Goal: Information Seeking & Learning: Compare options

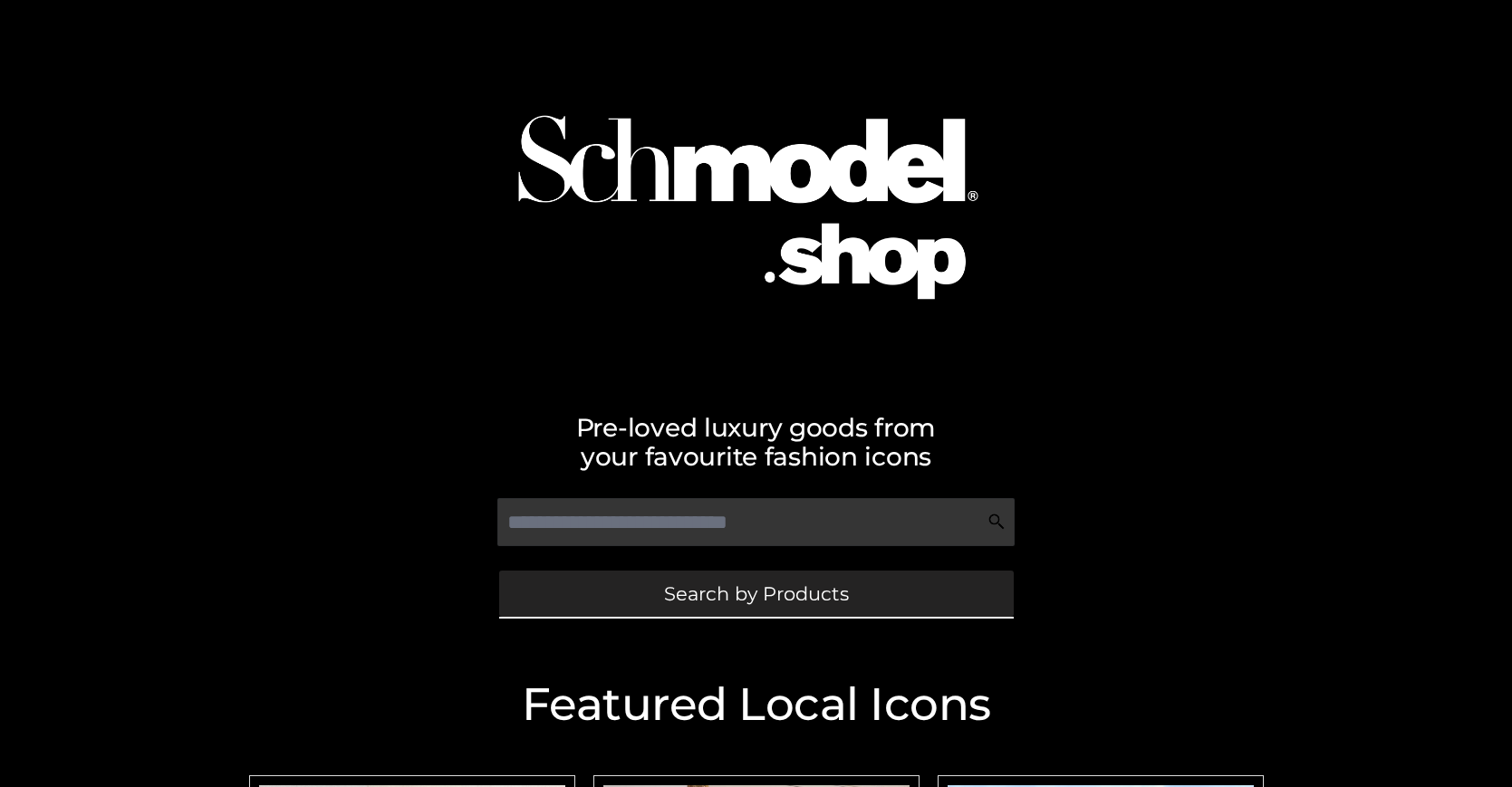
click at [755, 593] on span "Search by Products" at bounding box center [756, 594] width 185 height 19
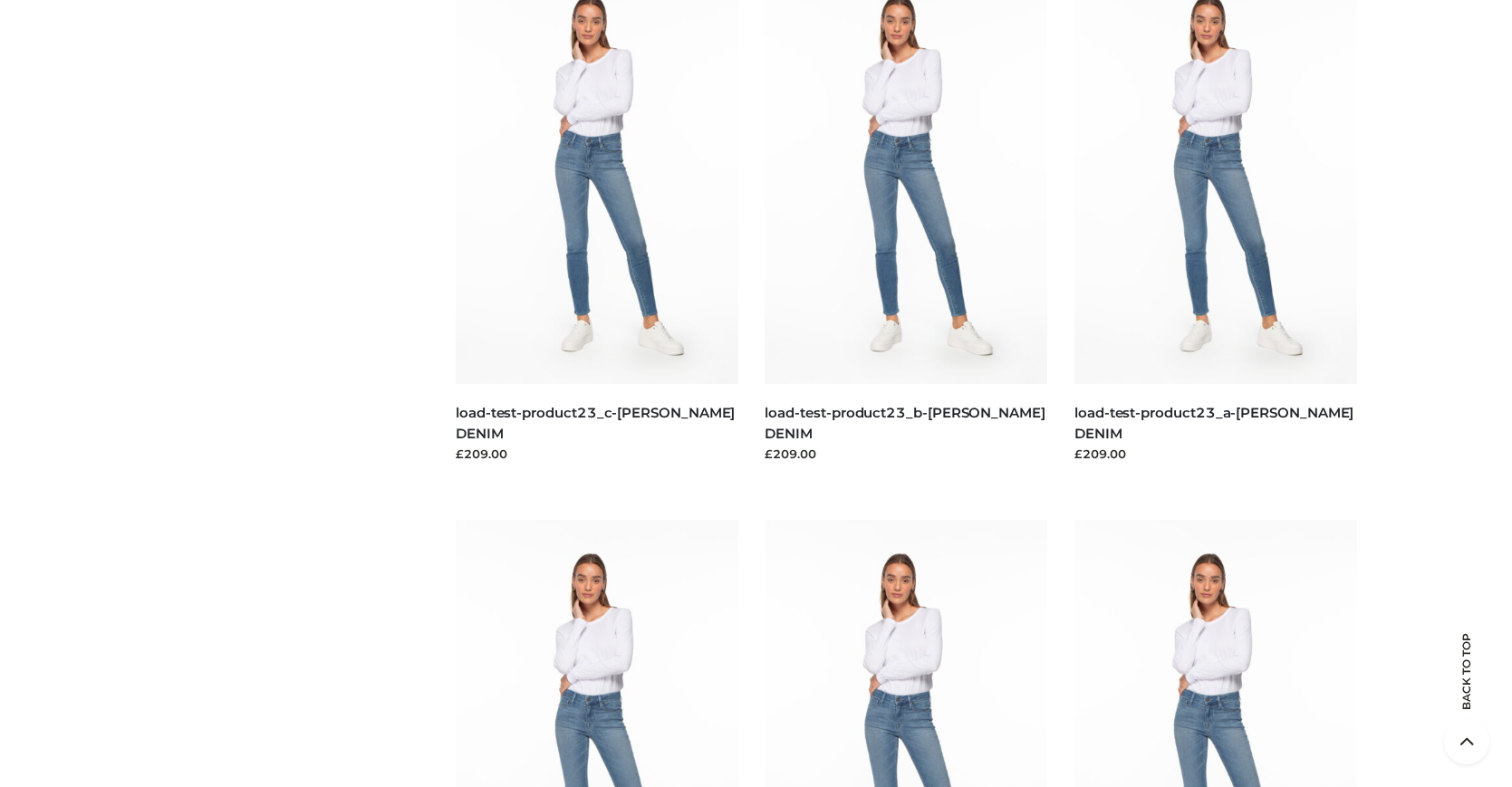
scroll to position [3961, 0]
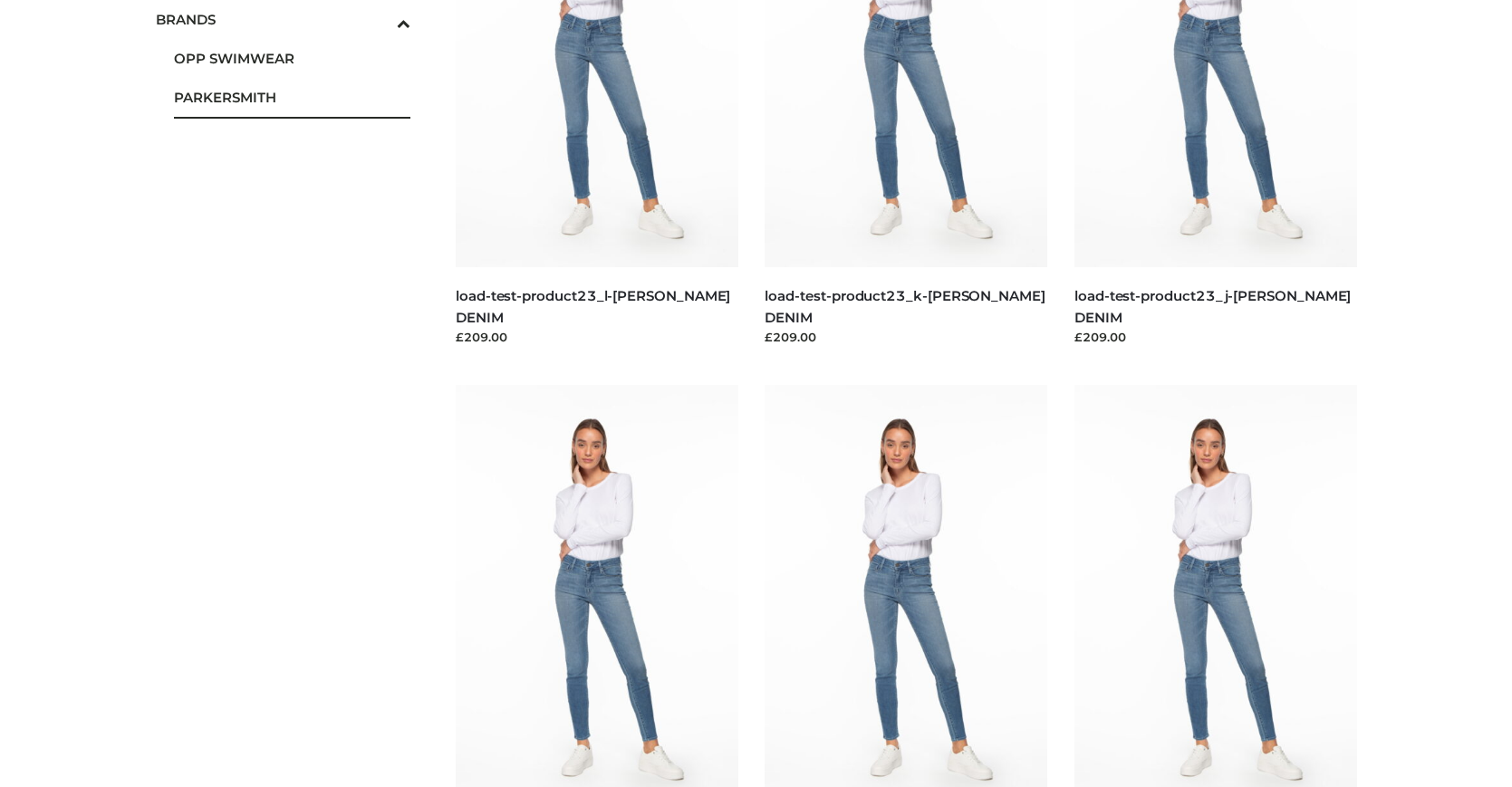
click at [291, 97] on span "PARKERSMITH" at bounding box center [292, 97] width 238 height 21
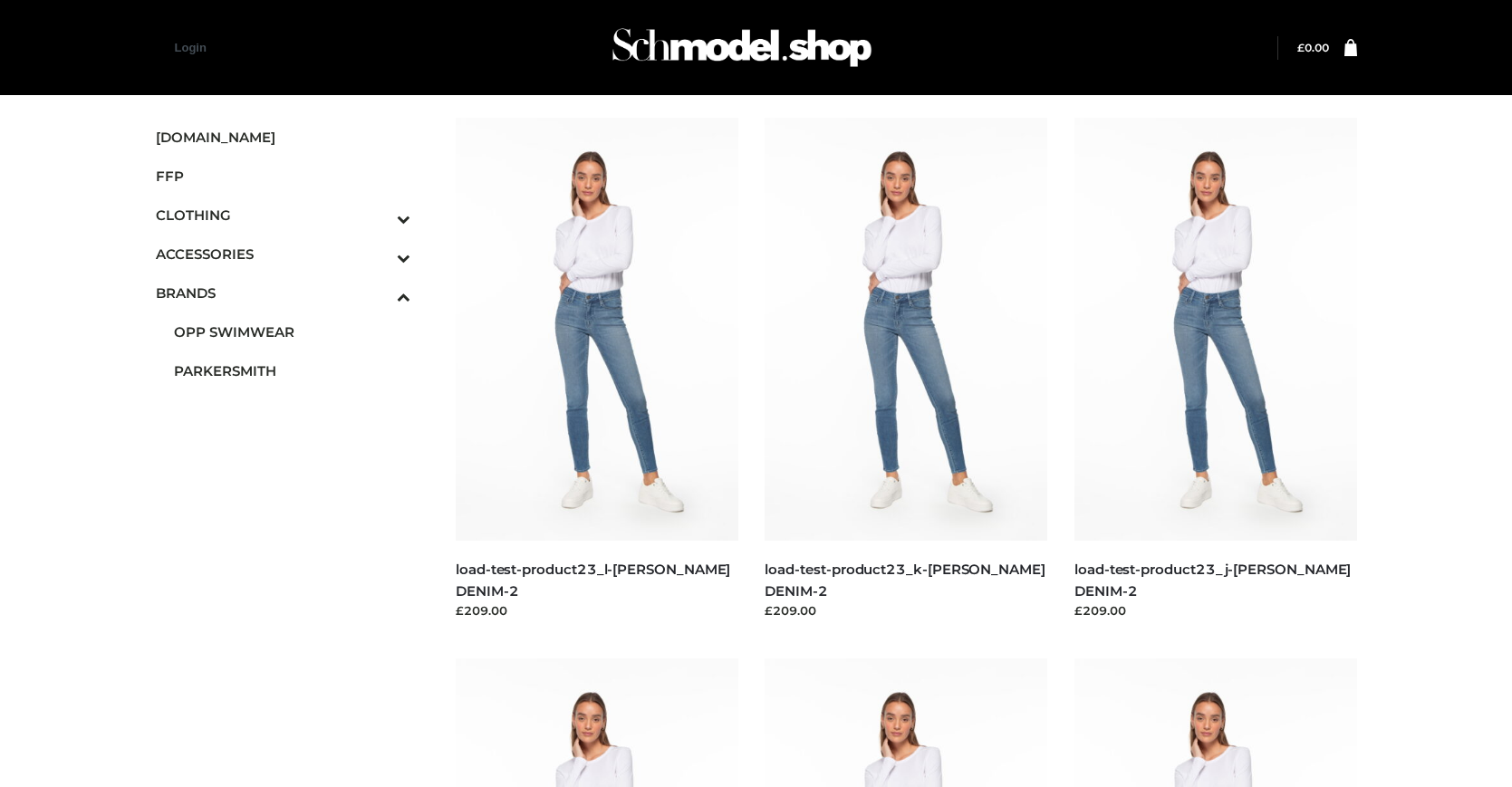
scroll to position [1458, 0]
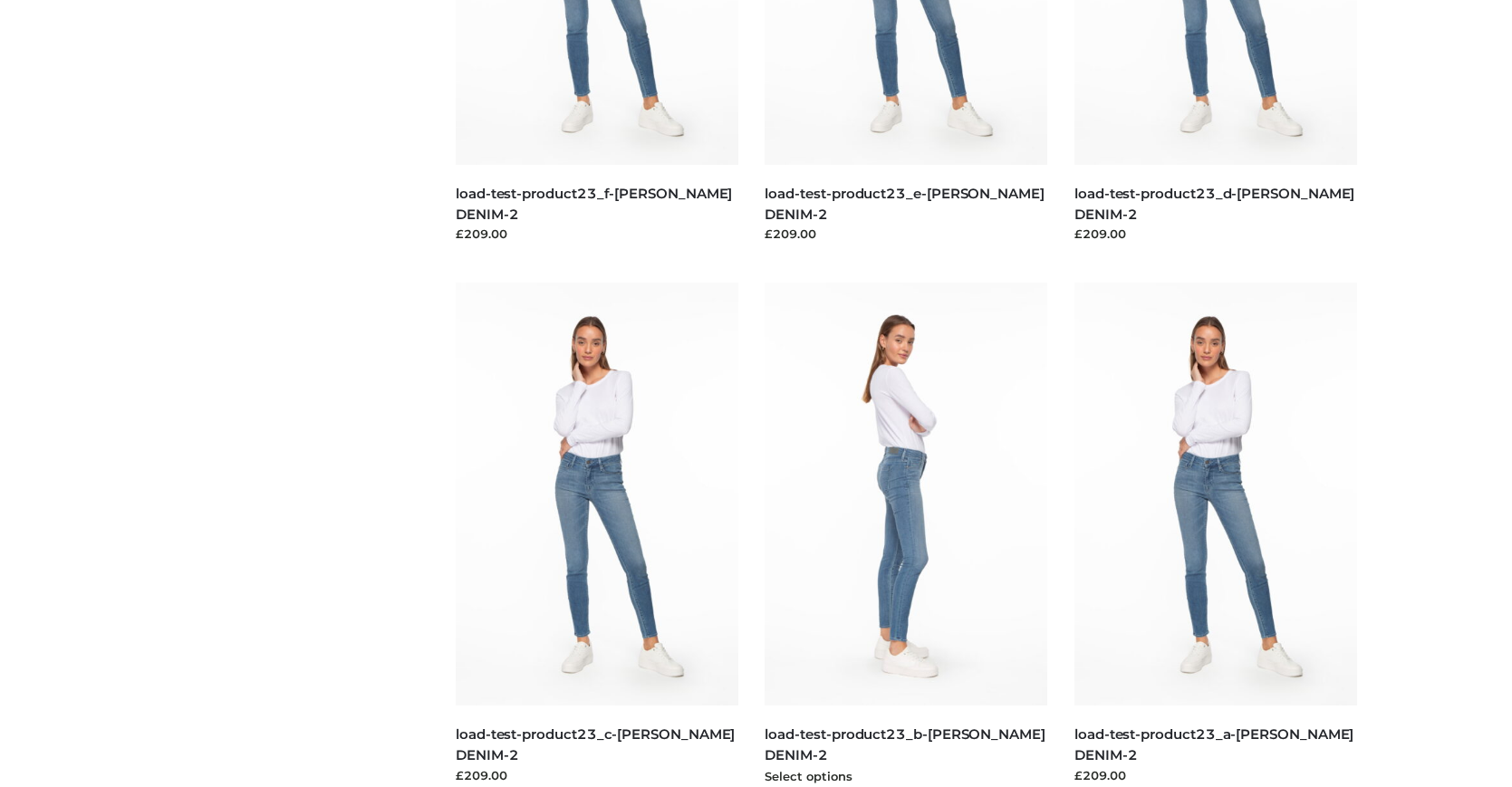
click at [906, 534] on img at bounding box center [906, 494] width 283 height 423
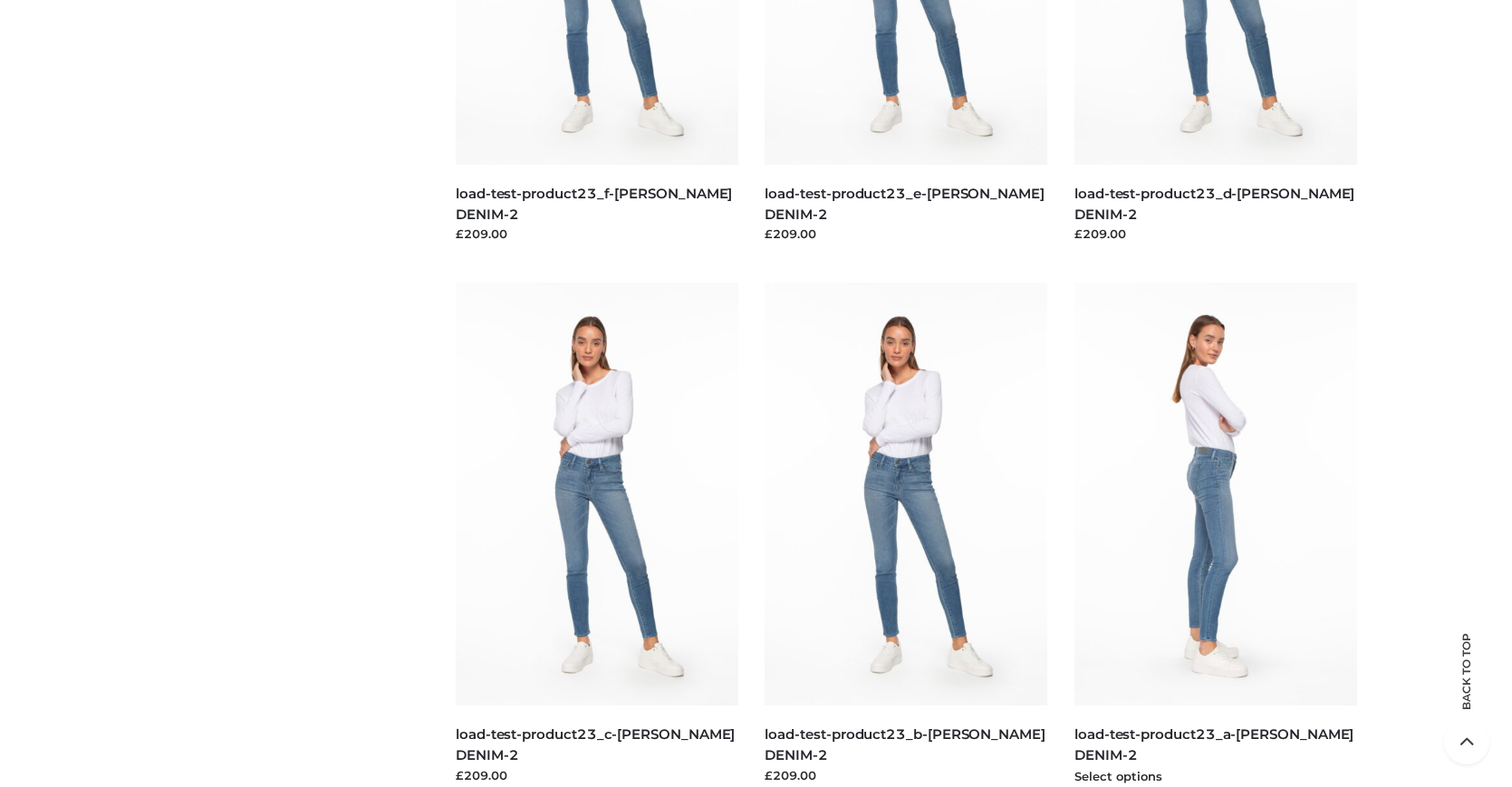
click at [1214, 534] on img at bounding box center [1216, 494] width 283 height 423
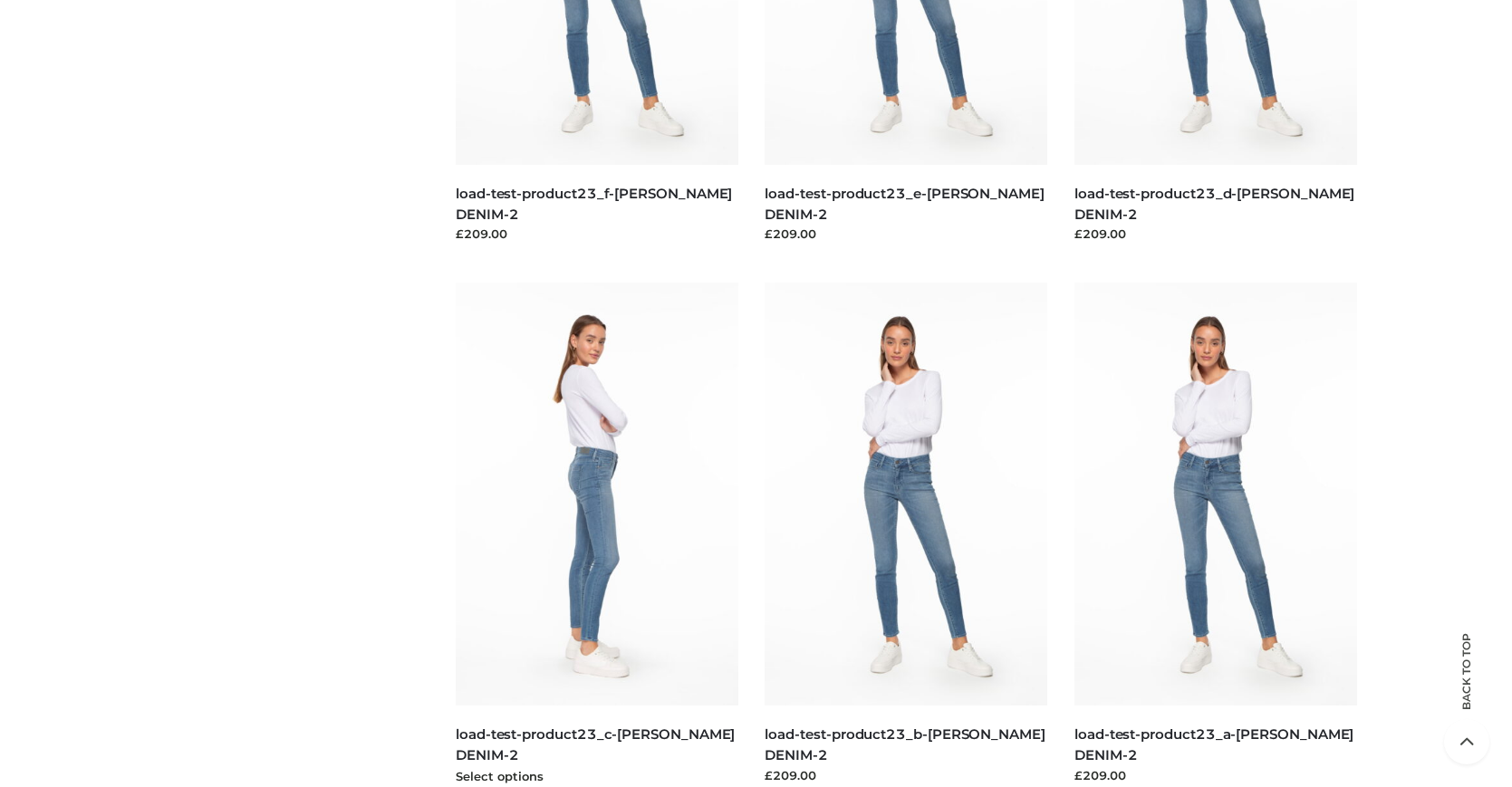
click at [596, 534] on img at bounding box center [597, 494] width 283 height 423
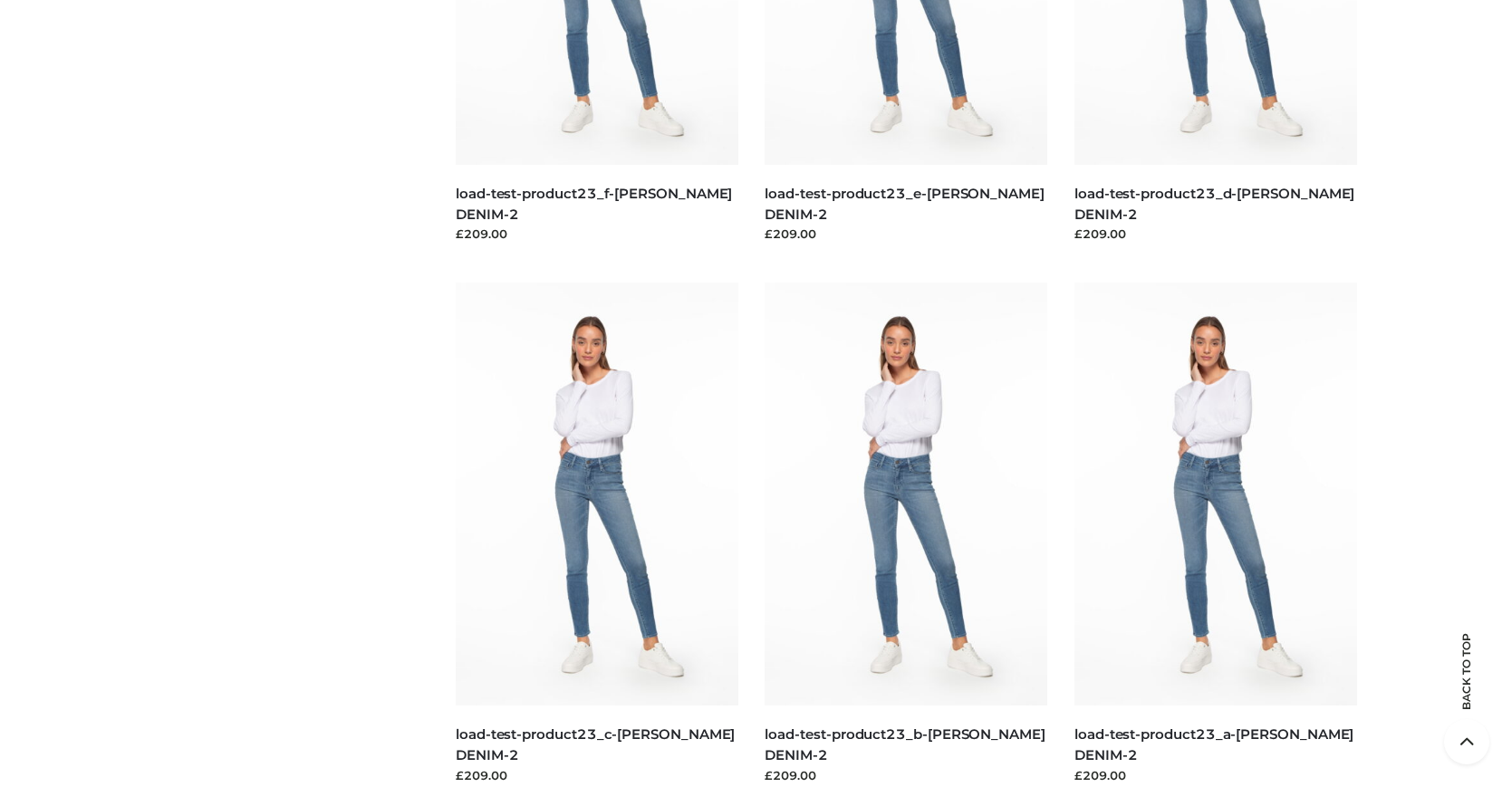
scroll to position [0, 0]
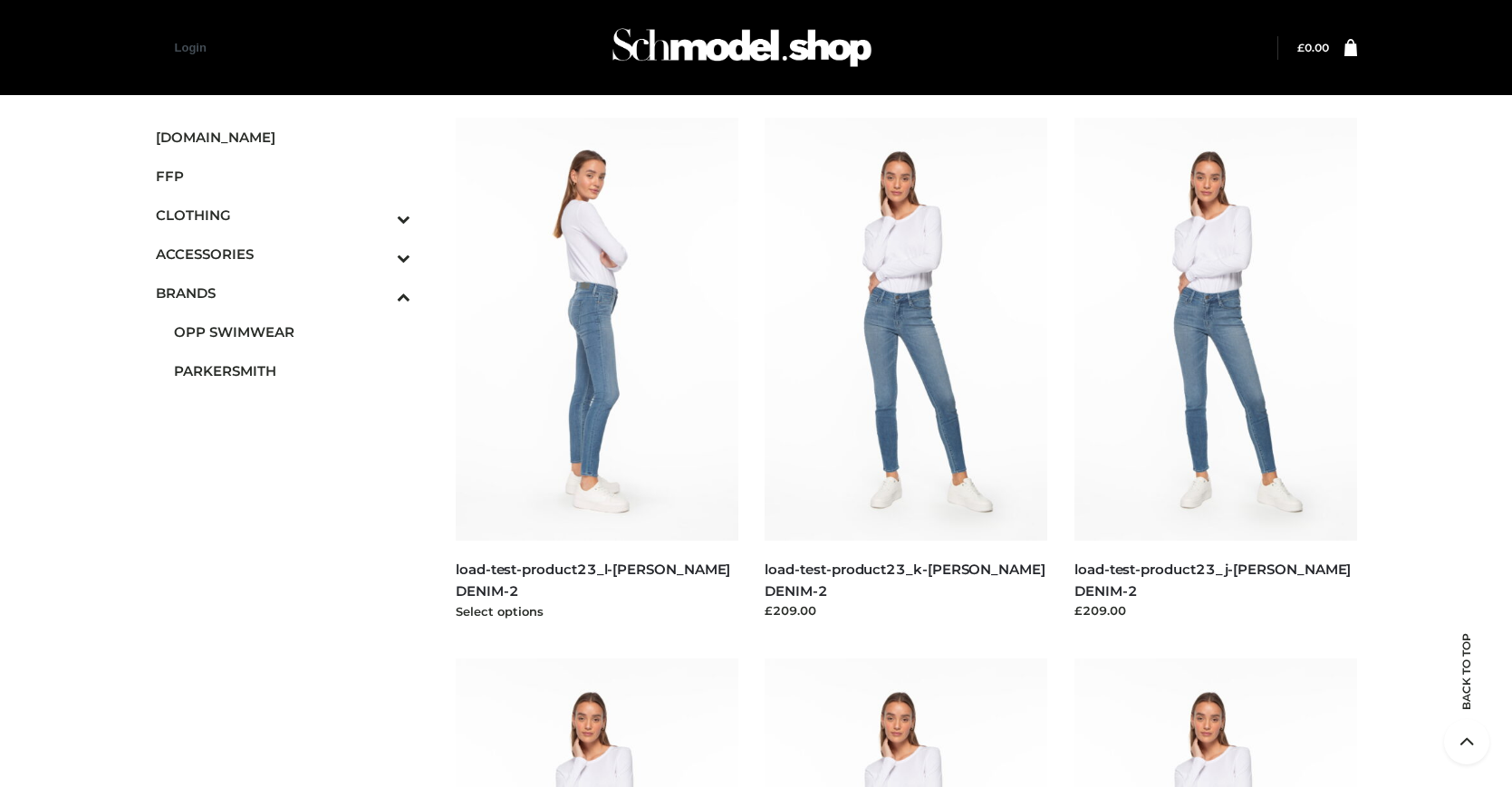
click at [596, 369] on img at bounding box center [597, 329] width 283 height 423
